Goal: Task Accomplishment & Management: Complete application form

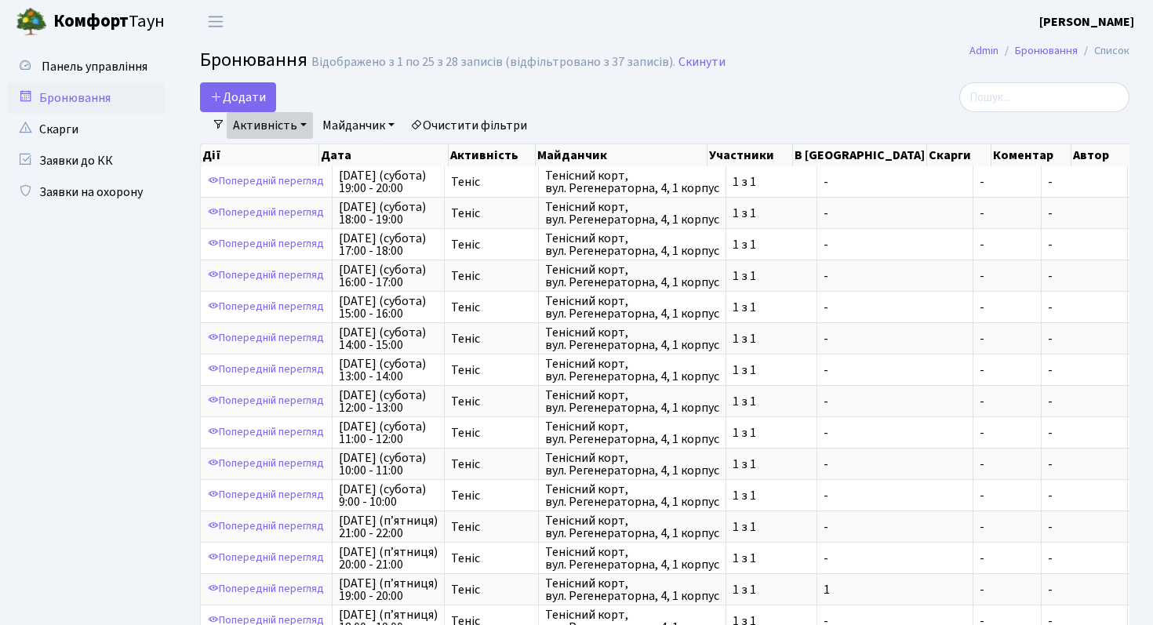
select select "25"
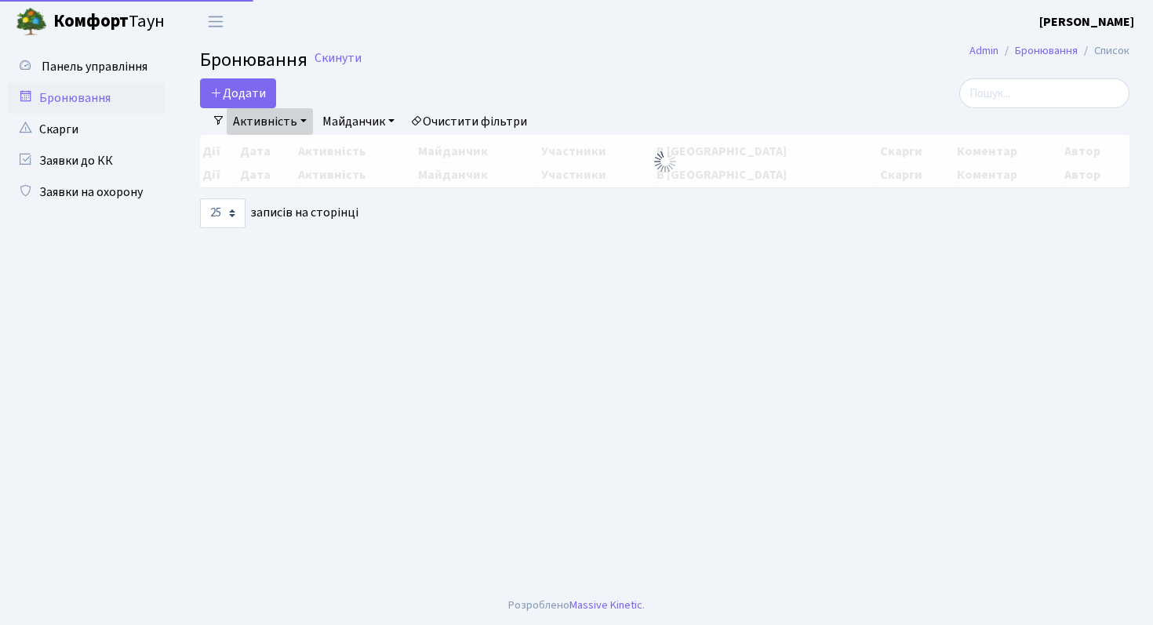
select select "25"
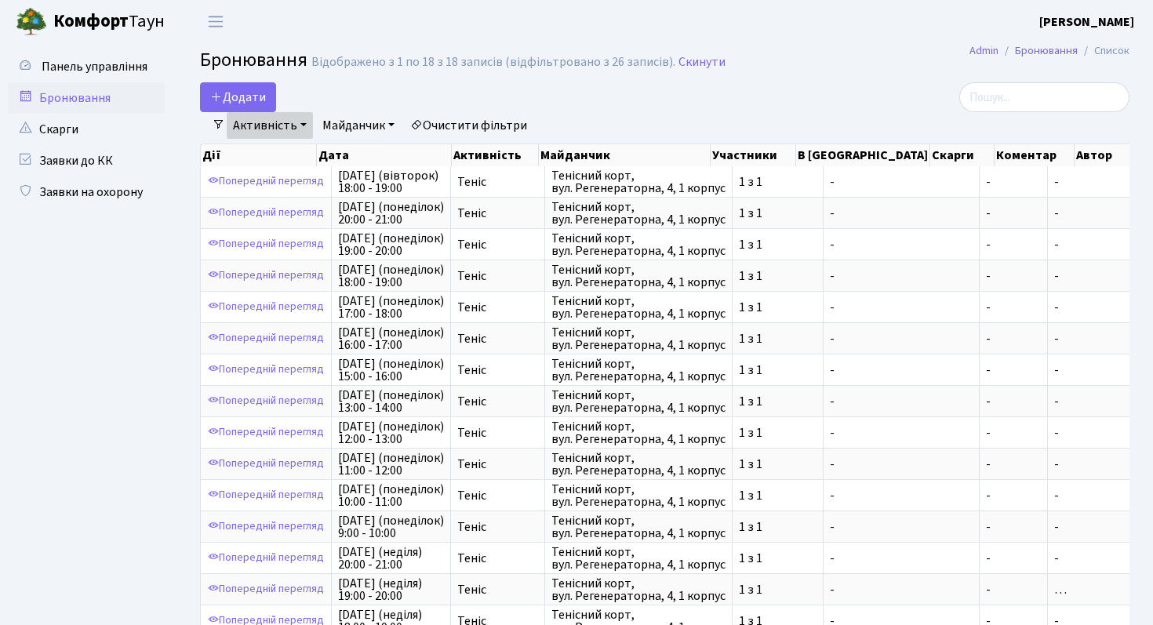
click at [265, 129] on link "Активність" at bounding box center [270, 125] width 86 height 27
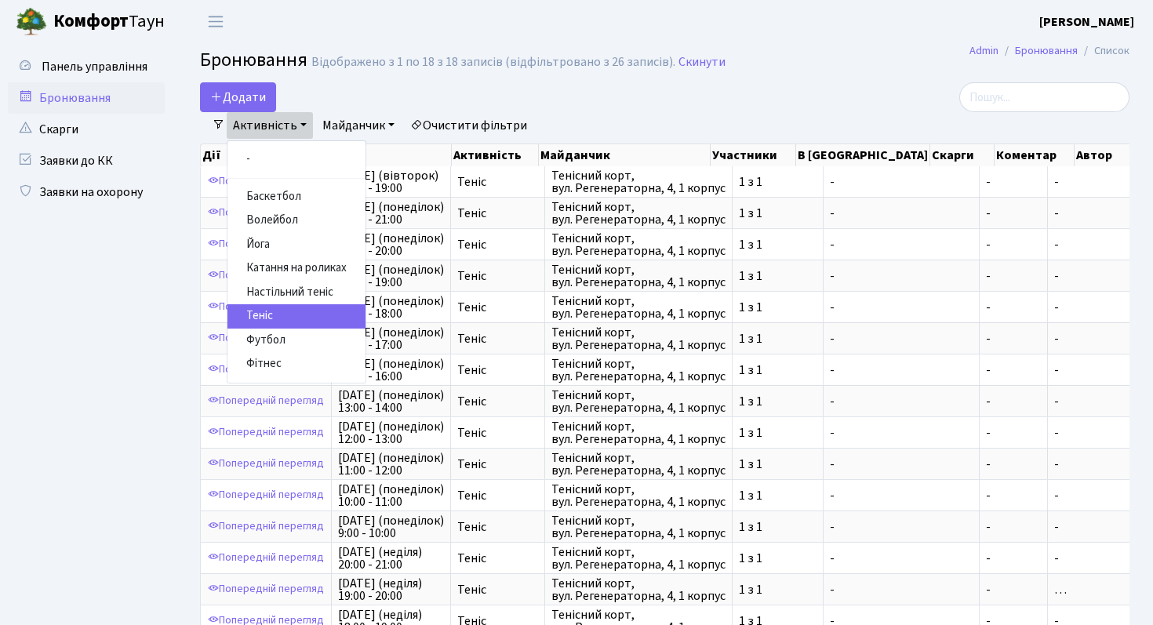
click at [314, 100] on div "Додати Активність Баскетбол Волейбол Йога Катання на роликах Настільний теніс […" at bounding box center [506, 97] width 612 height 30
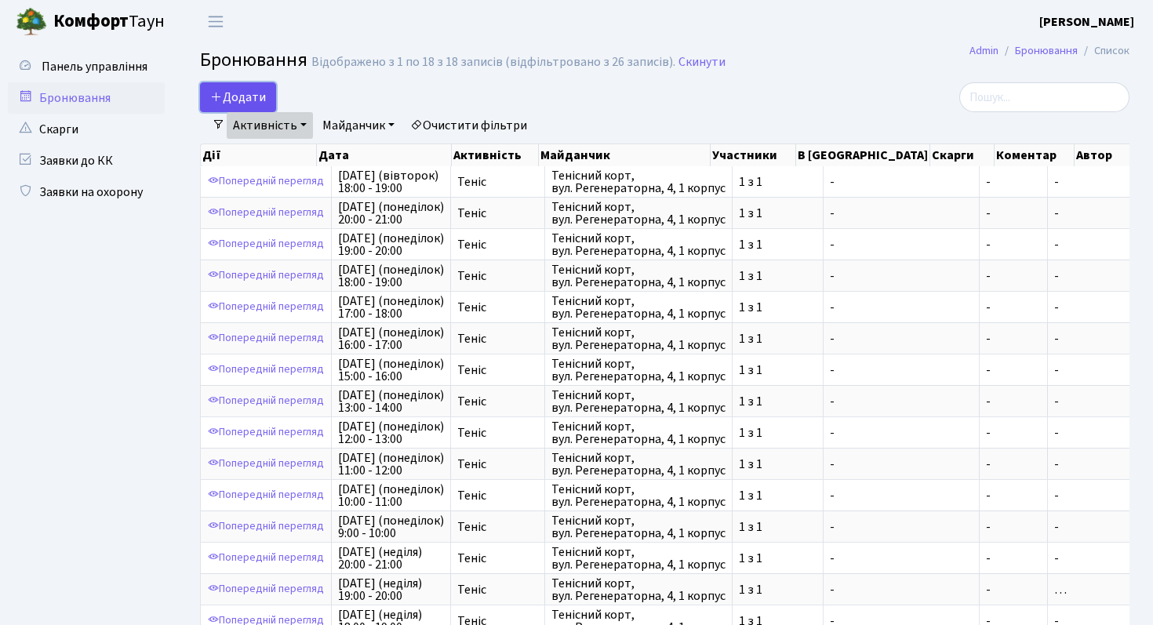
click at [248, 98] on button "Додати" at bounding box center [238, 97] width 76 height 30
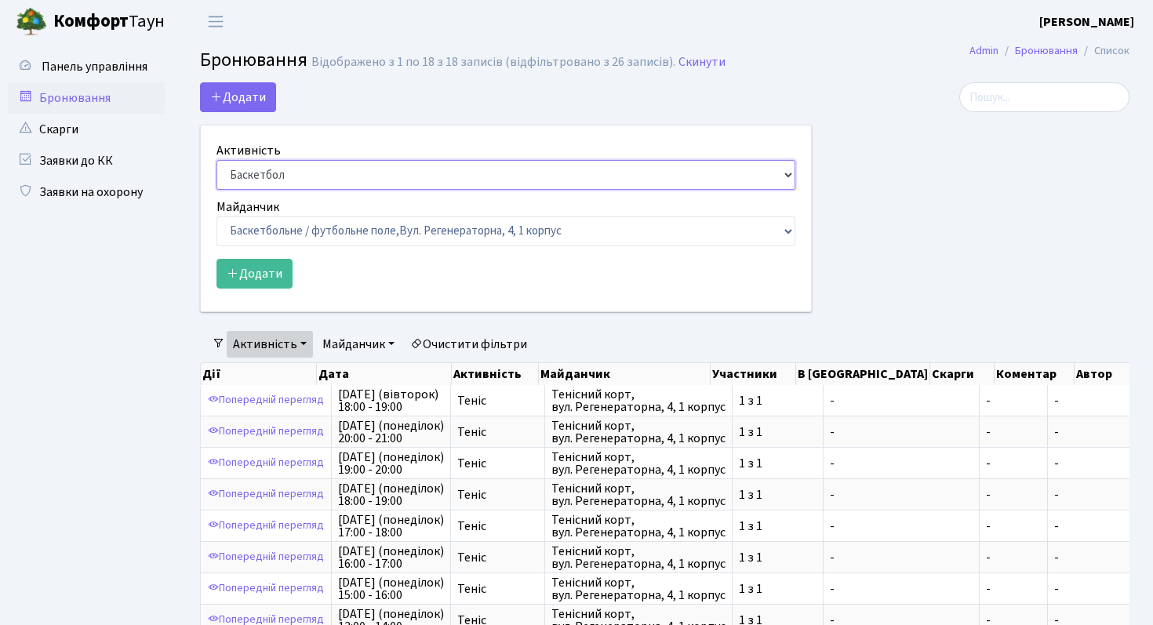
click at [267, 173] on select "Баскетбол Волейбол Йога Катання на роликах Настільний теніс [PERSON_NAME] Фітнес" at bounding box center [505, 175] width 579 height 30
select select "1"
click at [216, 160] on select "Баскетбол Волейбол Йога Катання на роликах Настільний теніс [PERSON_NAME] Фітнес" at bounding box center [505, 175] width 579 height 30
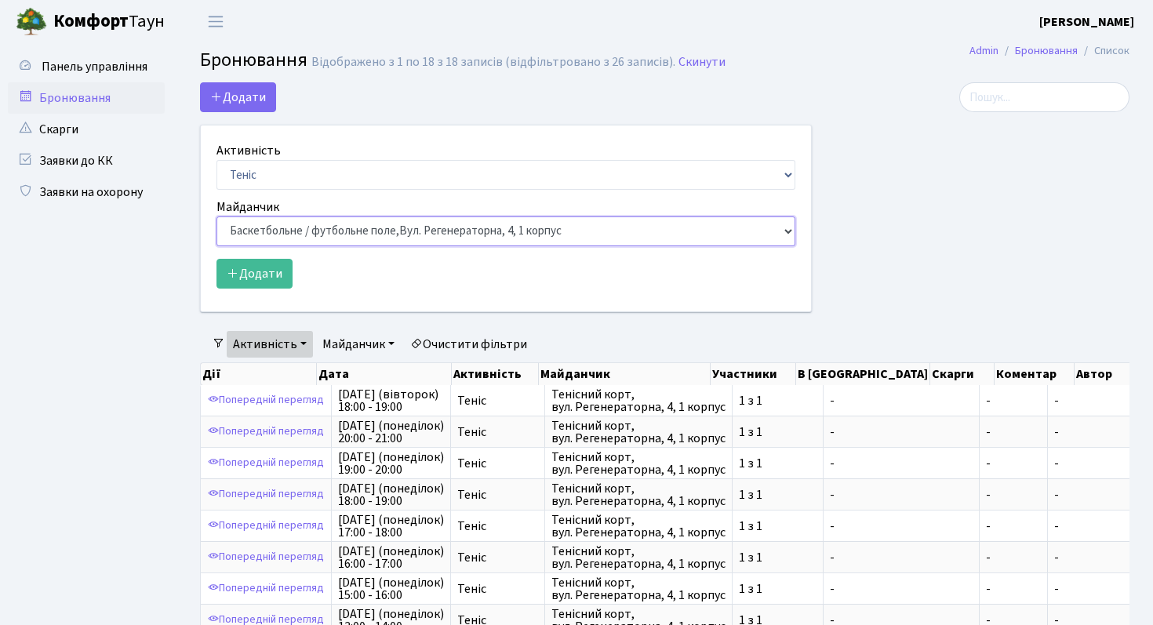
click at [289, 241] on select "Баскетбольне / футбольне поле, [GEOGRAPHIC_DATA]. [STREET_ADDRESS]. [STREET_ADD…" at bounding box center [505, 231] width 579 height 30
click at [273, 237] on select "Баскетбольне / футбольне поле, [GEOGRAPHIC_DATA]. [STREET_ADDRESS]. [STREET_ADD…" at bounding box center [505, 231] width 579 height 30
select select "1"
click at [216, 216] on select "Баскетбольне / футбольне поле, [GEOGRAPHIC_DATA]. [STREET_ADDRESS]. [STREET_ADD…" at bounding box center [505, 231] width 579 height 30
click at [257, 275] on button "Додати" at bounding box center [254, 274] width 76 height 30
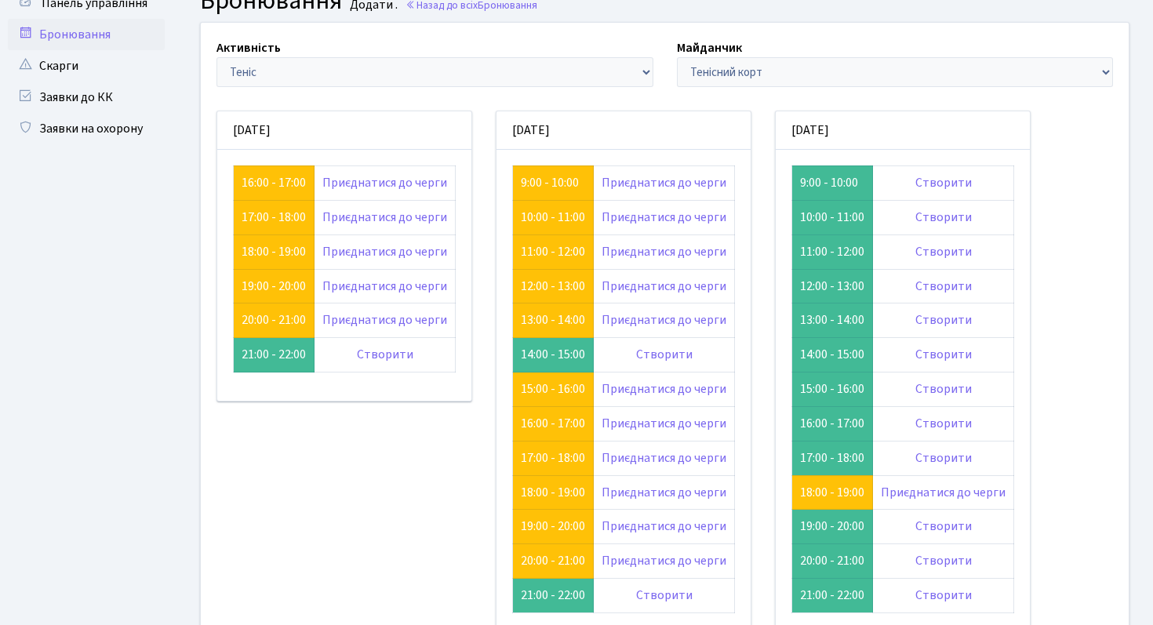
scroll to position [62, 0]
